Goal: Task Accomplishment & Management: Manage account settings

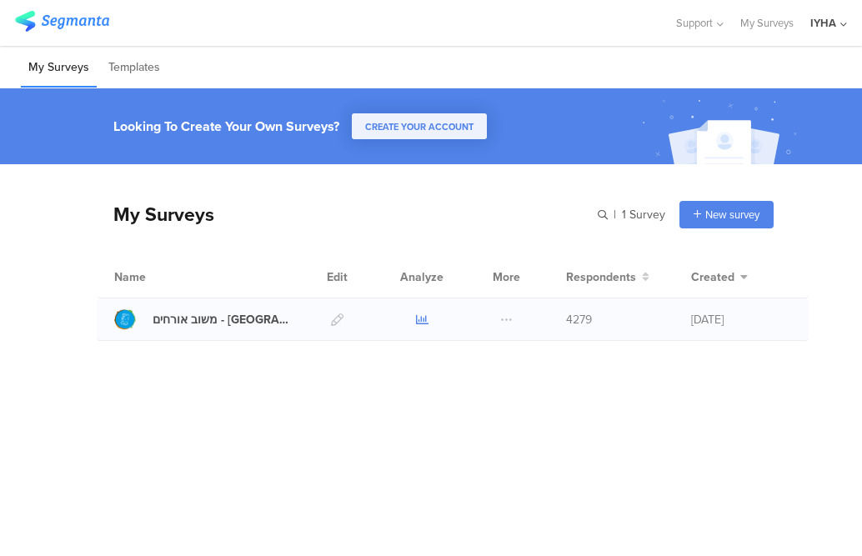
click at [418, 321] on icon at bounding box center [422, 320] width 13 height 13
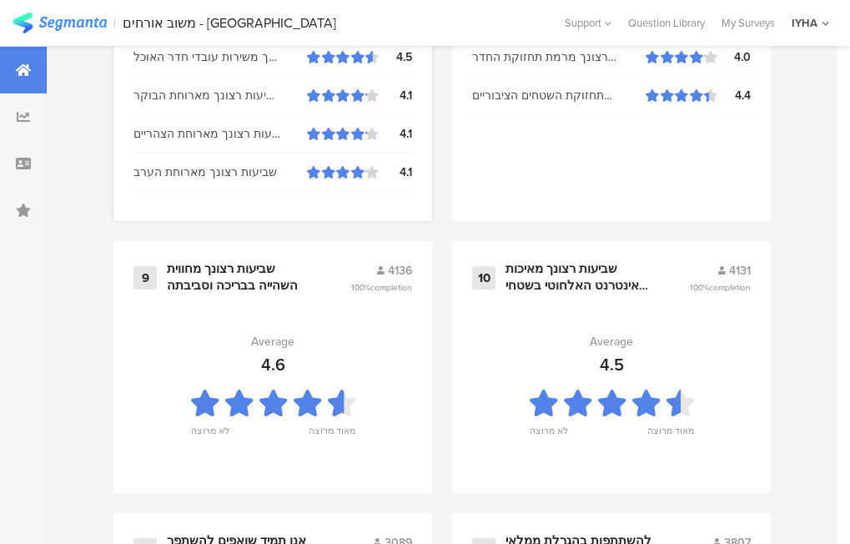
scroll to position [1936, 0]
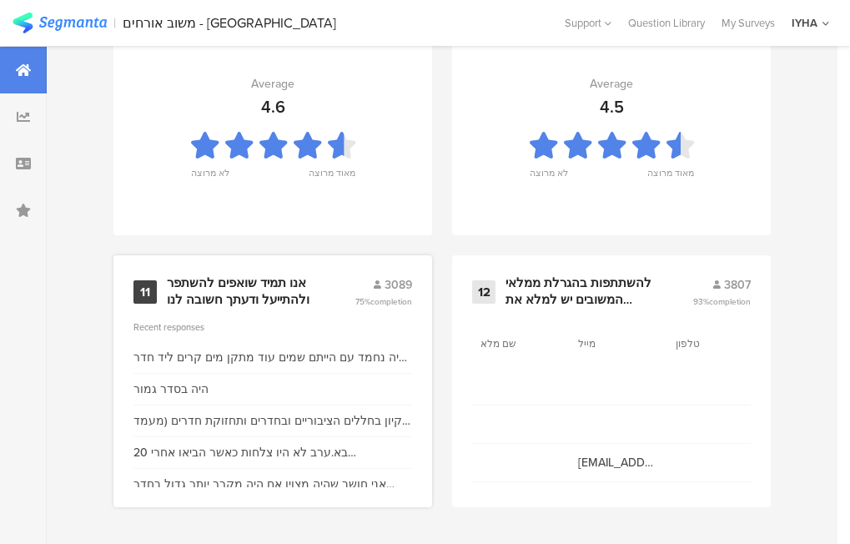
click at [233, 291] on div "אנו תמיד שואפים להשתפר ולהתייעל ודעתך חשובה לנו" at bounding box center [241, 291] width 148 height 33
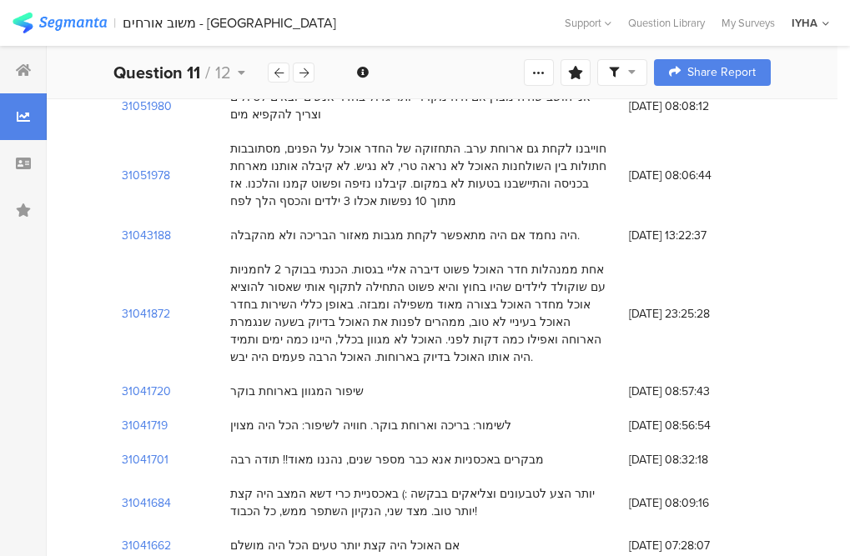
scroll to position [500, 0]
